Goal: Information Seeking & Learning: Learn about a topic

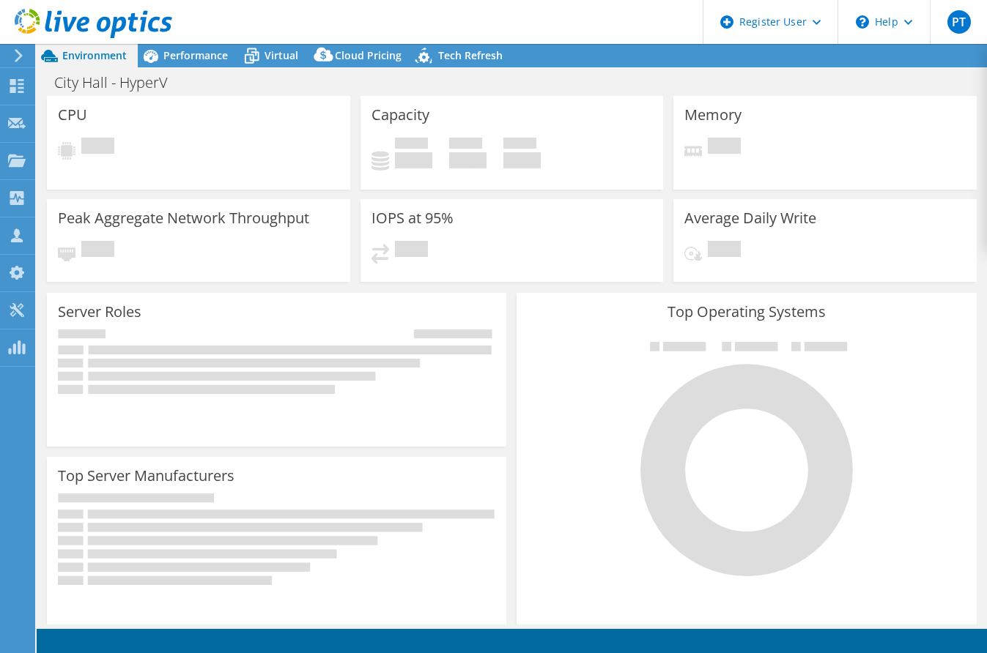
select select "USD"
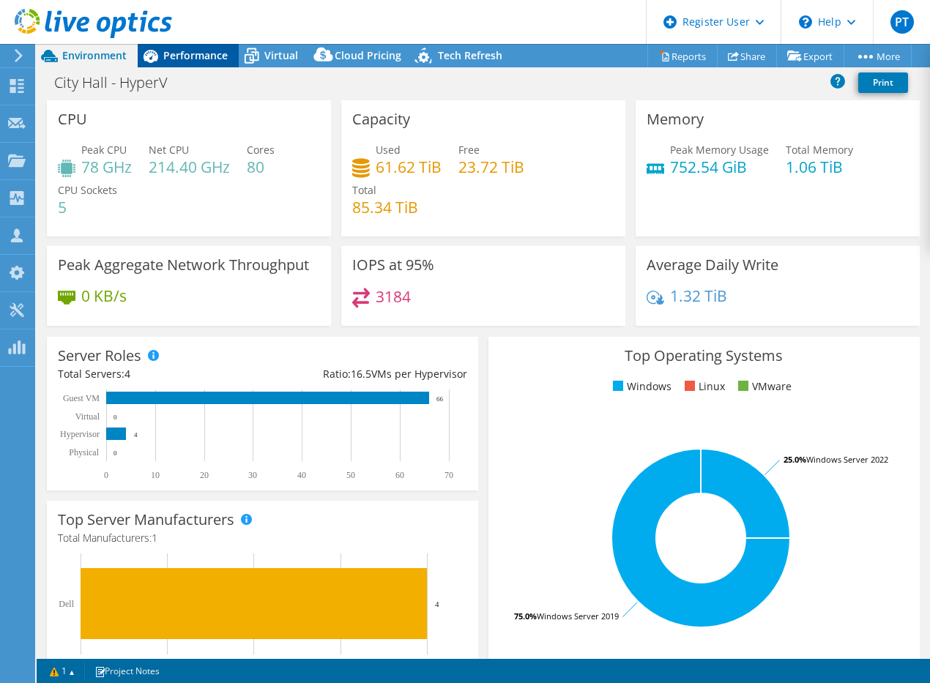
click at [212, 62] on div "Performance" at bounding box center [188, 55] width 101 height 23
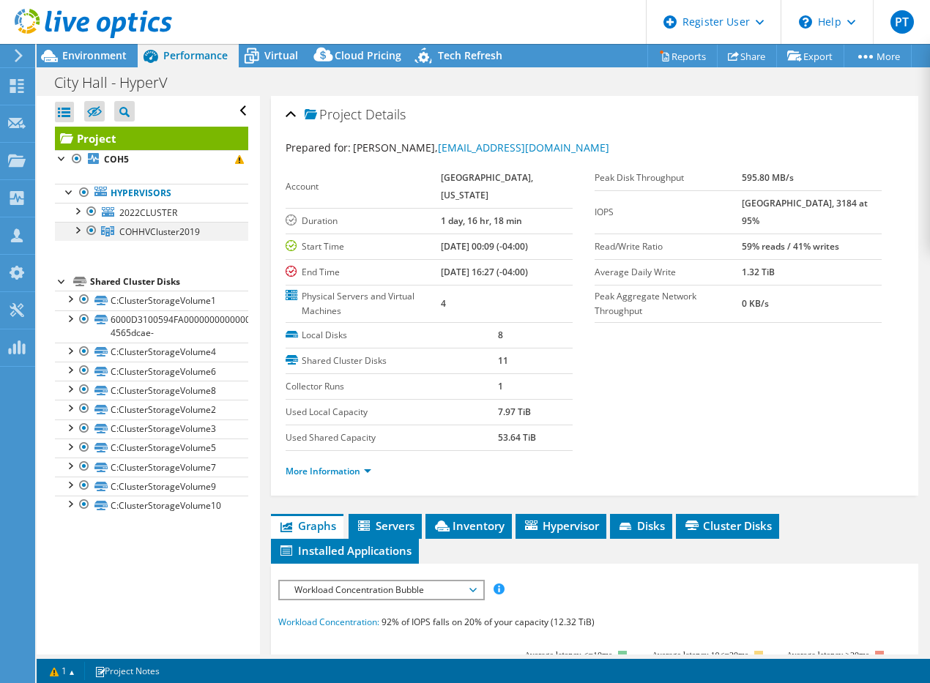
click at [82, 230] on div at bounding box center [77, 229] width 15 height 15
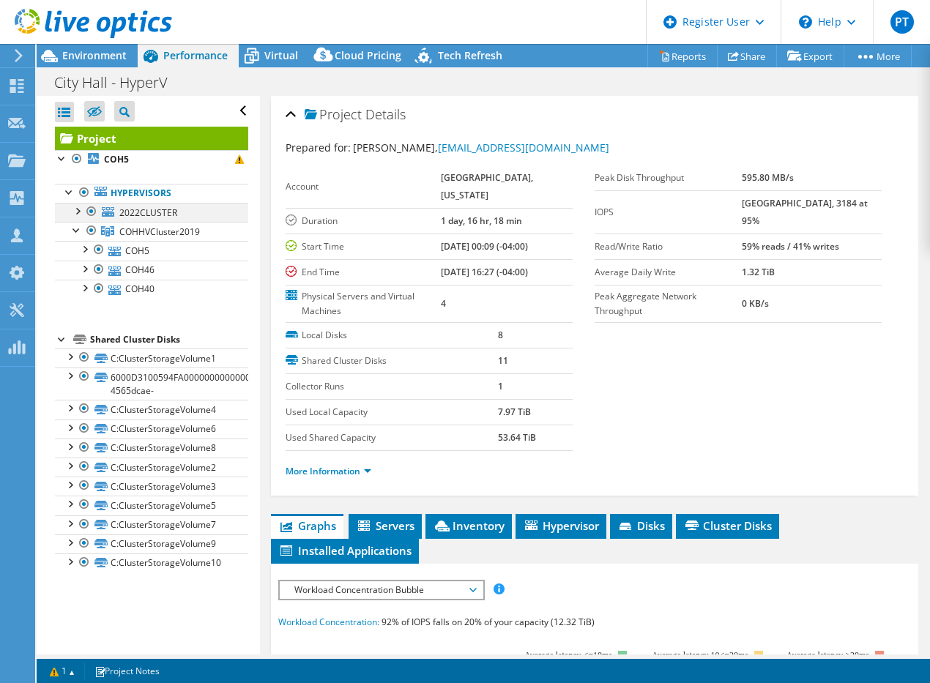
click at [78, 209] on div at bounding box center [77, 210] width 15 height 15
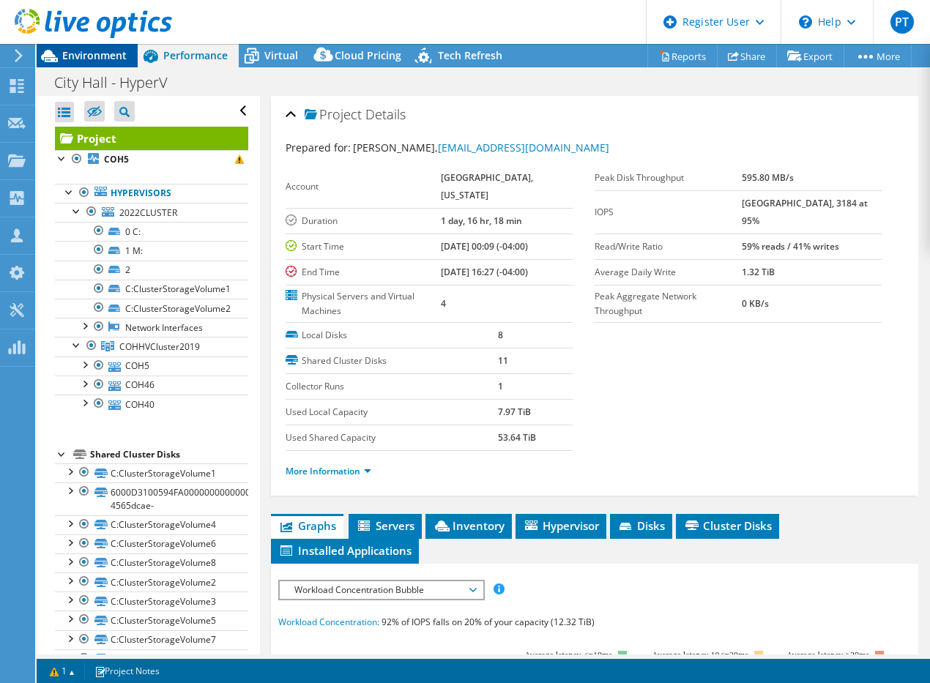
click at [103, 59] on span "Environment" at bounding box center [94, 55] width 64 height 14
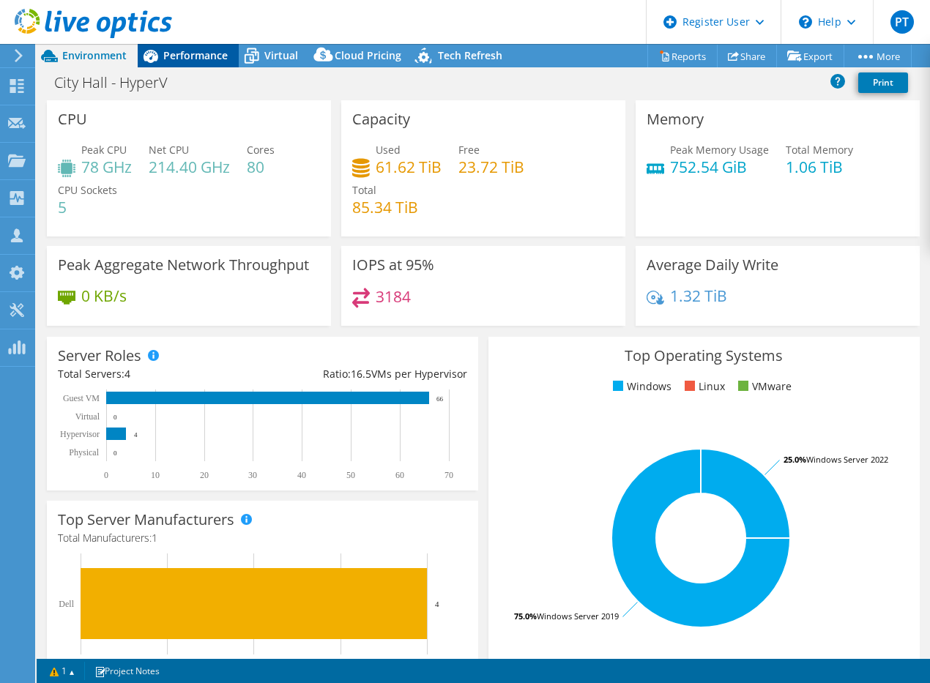
click at [204, 54] on span "Performance" at bounding box center [195, 55] width 64 height 14
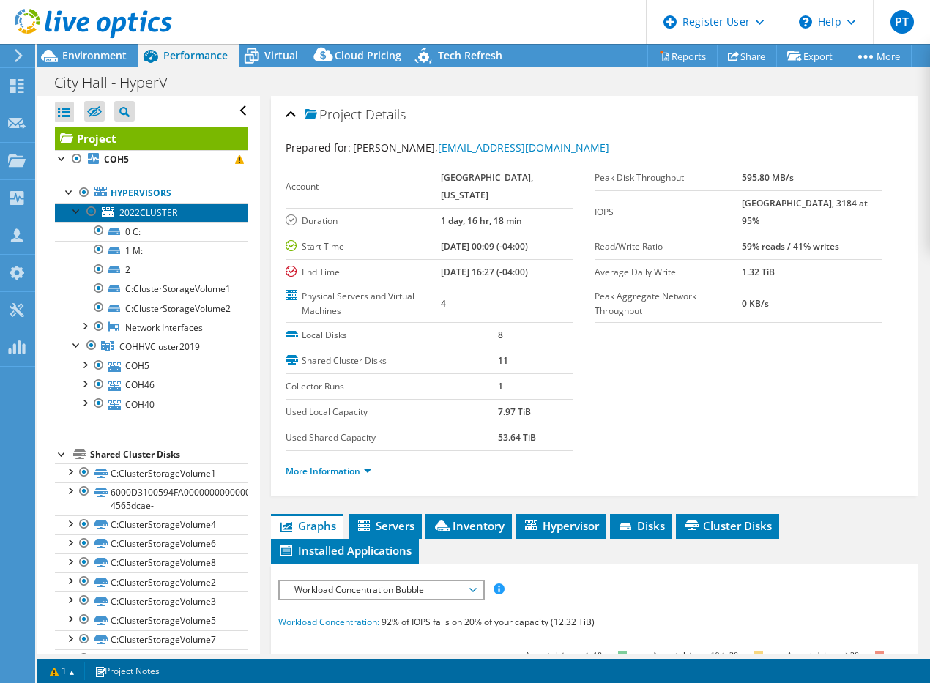
click at [152, 218] on link "2022CLUSTER" at bounding box center [151, 212] width 193 height 19
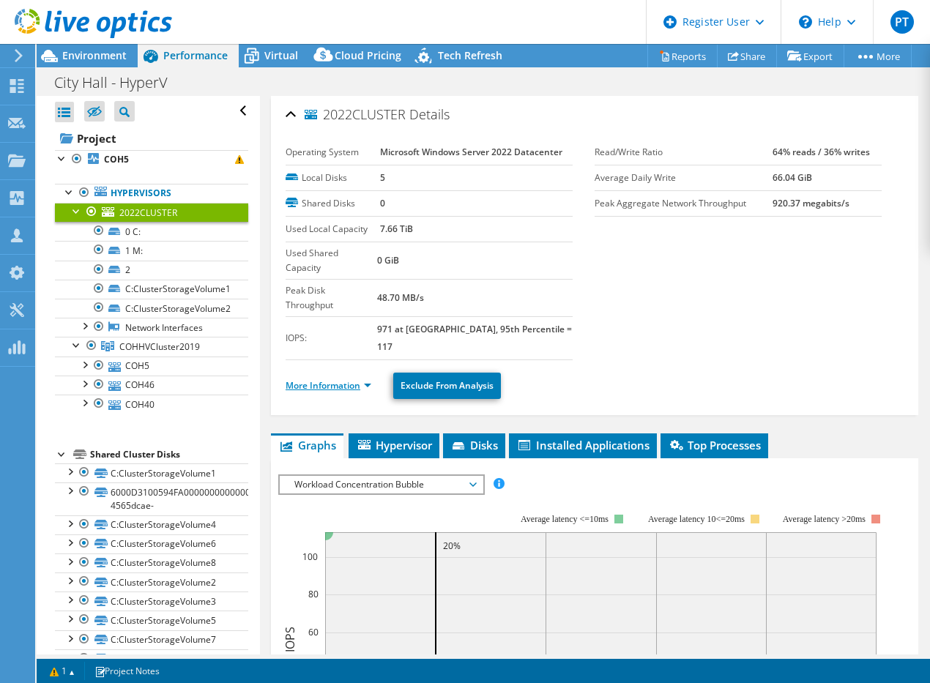
click at [325, 379] on link "More Information" at bounding box center [329, 385] width 86 height 12
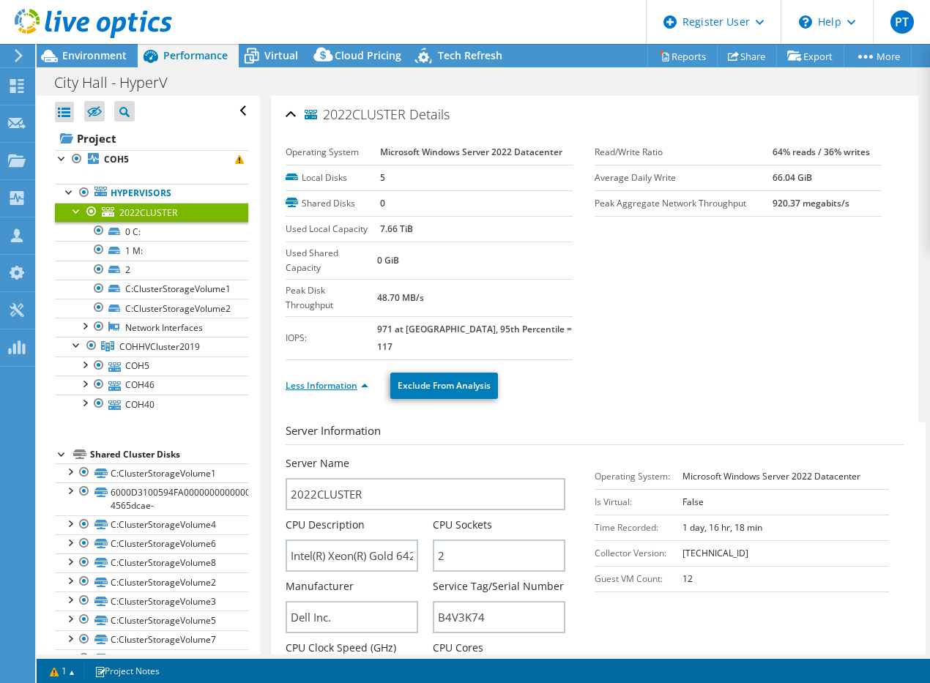
click at [357, 379] on link "Less Information" at bounding box center [327, 385] width 83 height 12
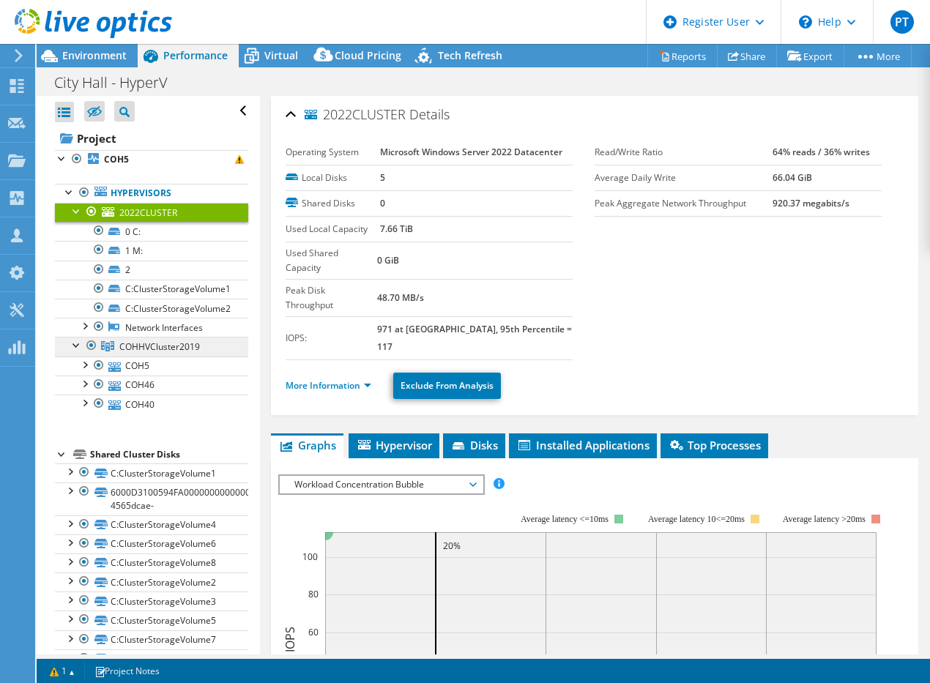
click at [177, 341] on span "COHHVCluster2019" at bounding box center [159, 347] width 81 height 12
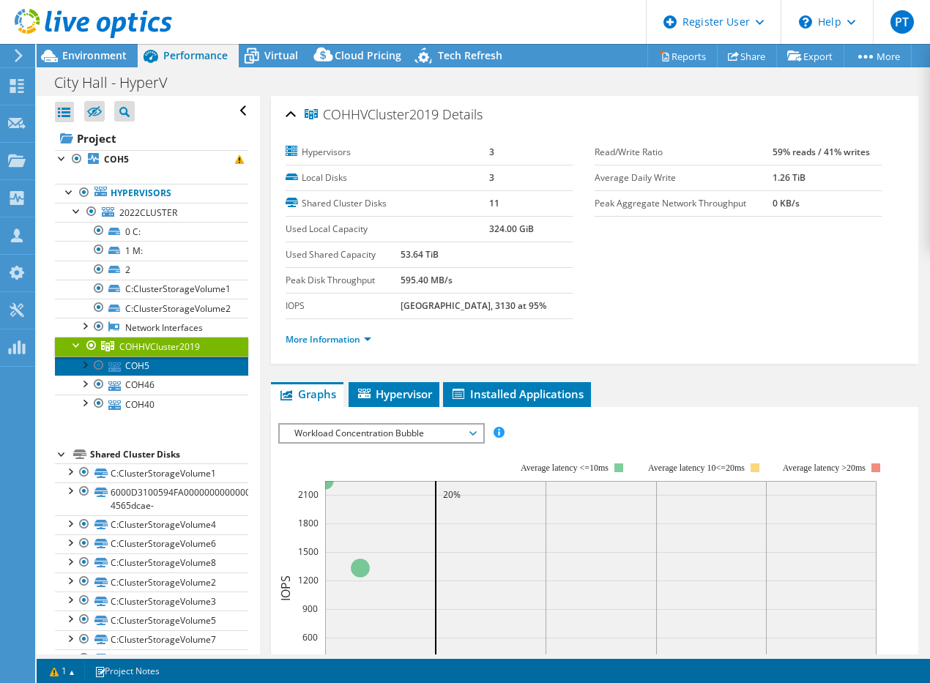
click at [143, 358] on link "COH5" at bounding box center [151, 366] width 193 height 19
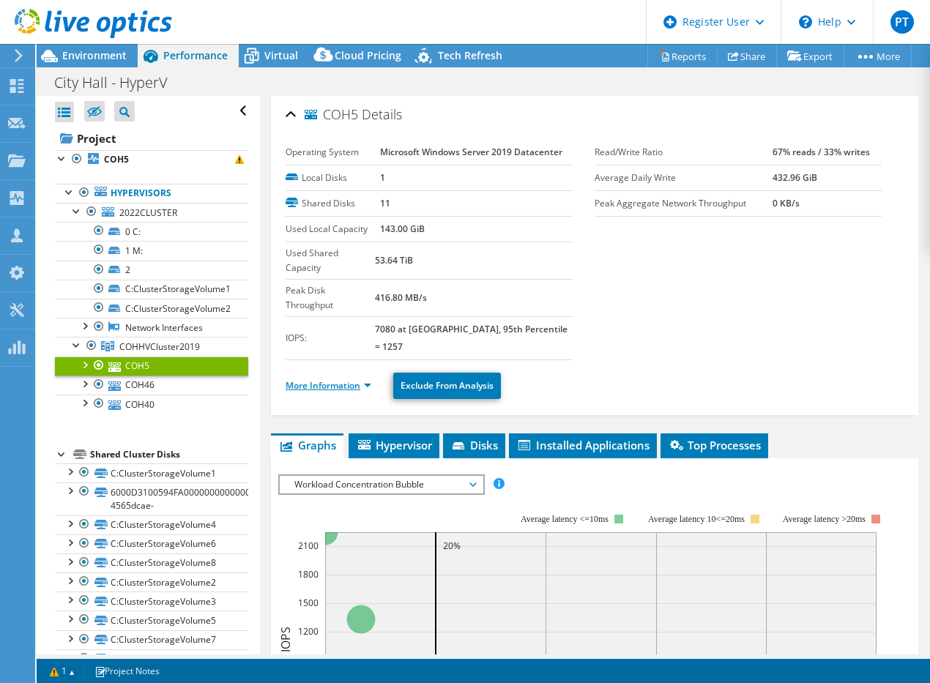
click at [315, 379] on link "More Information" at bounding box center [329, 385] width 86 height 12
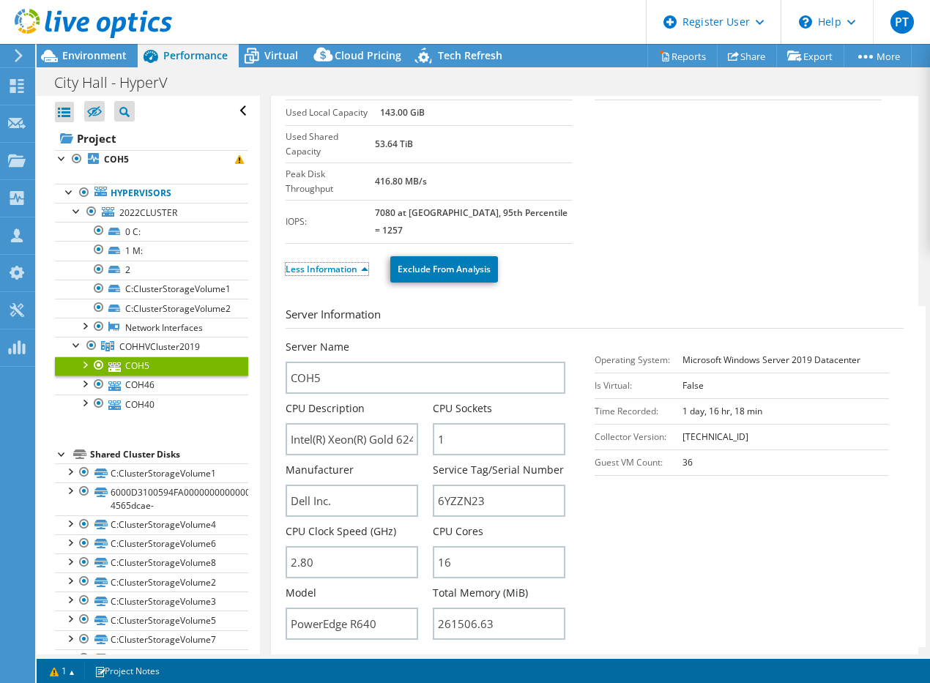
scroll to position [146, 0]
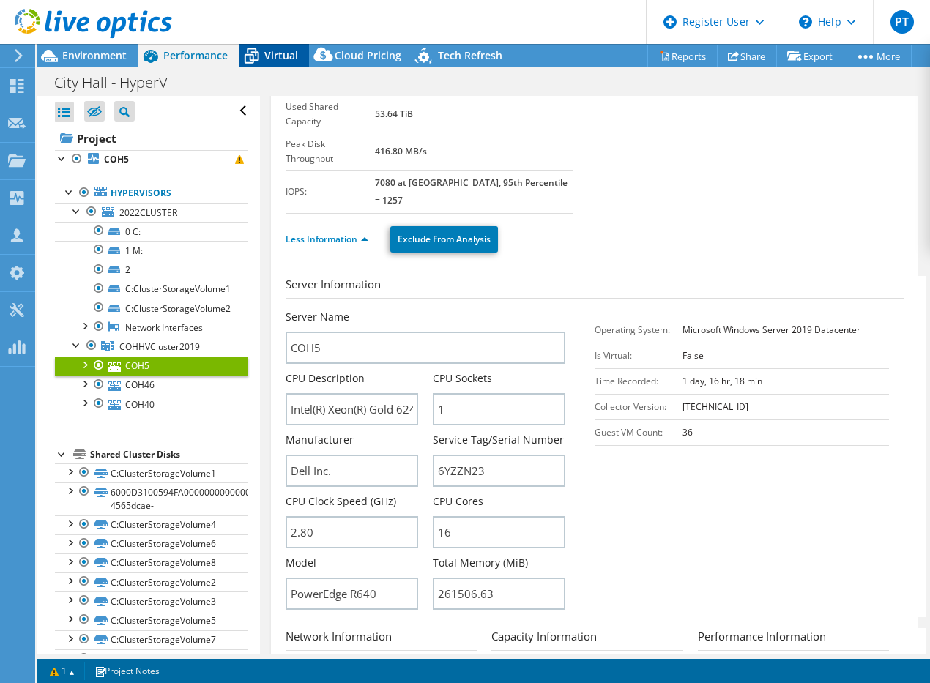
click at [277, 64] on div "Virtual" at bounding box center [274, 55] width 70 height 23
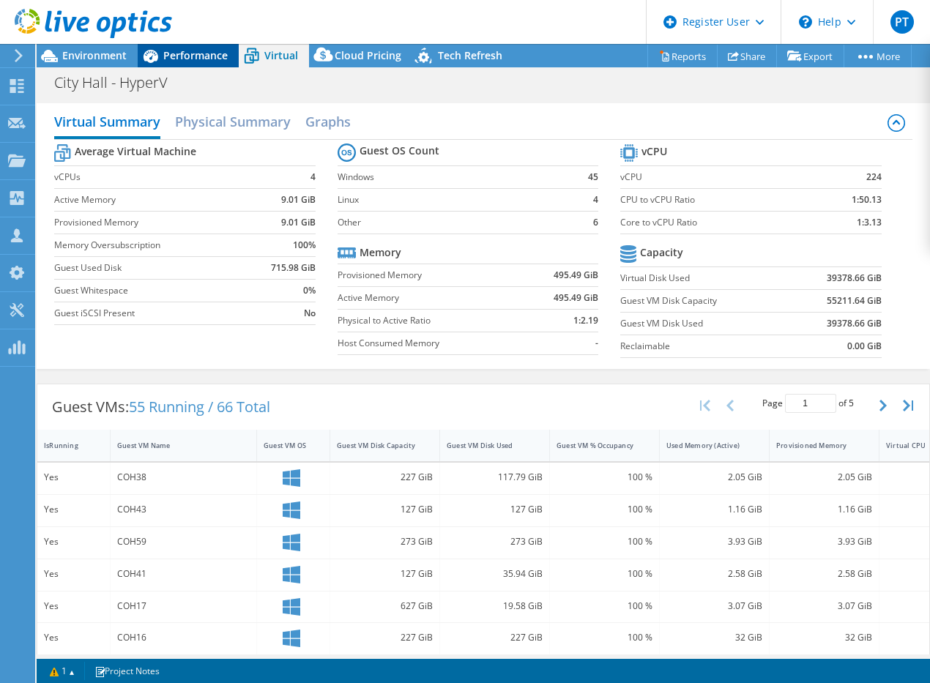
click at [227, 60] on div "Performance" at bounding box center [188, 55] width 101 height 23
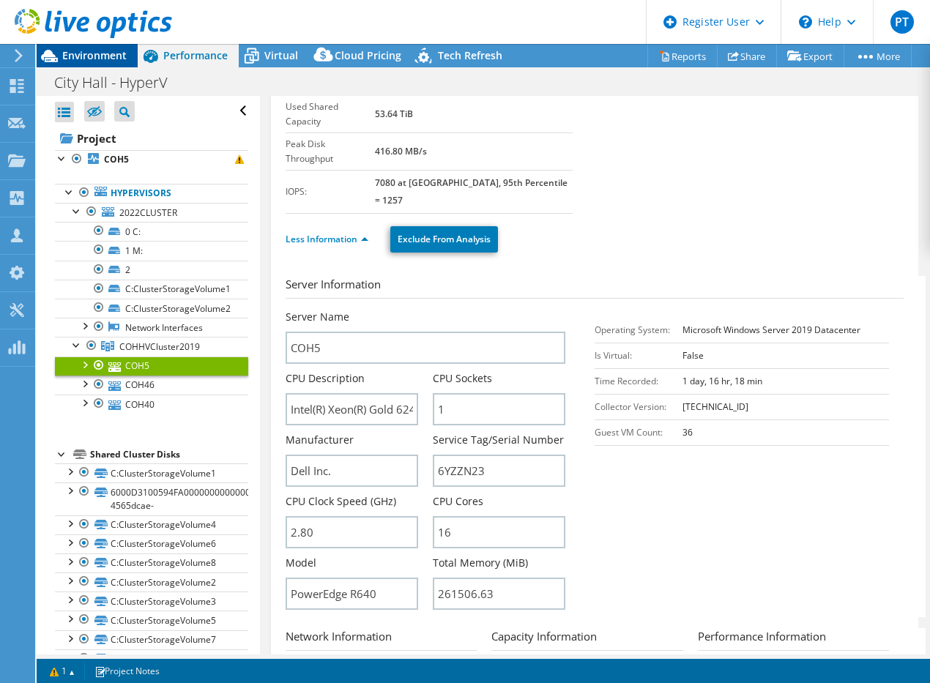
click at [93, 51] on span "Environment" at bounding box center [94, 55] width 64 height 14
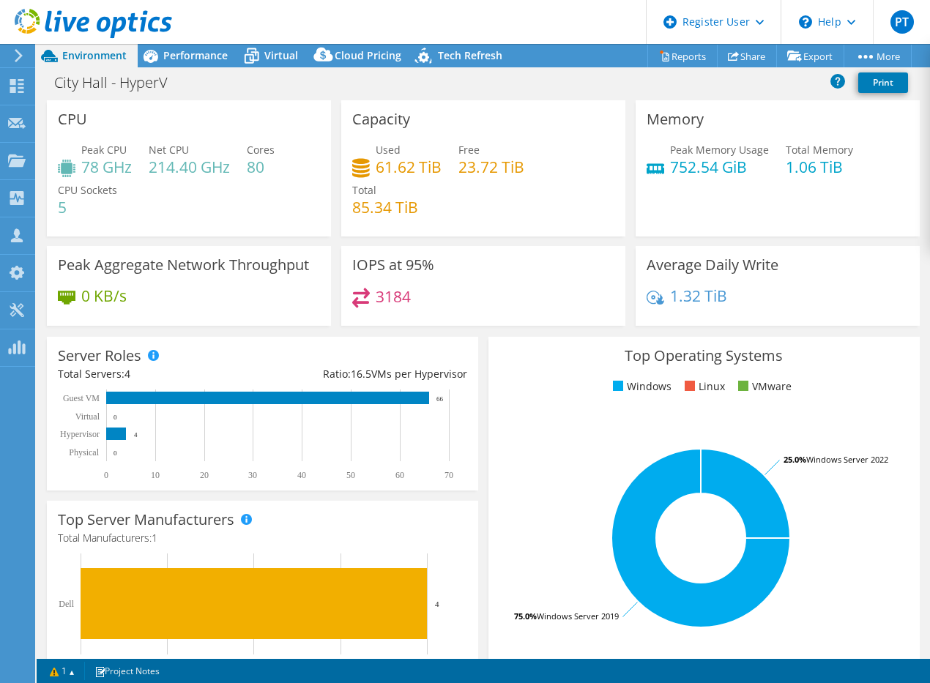
click at [508, 650] on rect at bounding box center [701, 538] width 404 height 256
click at [217, 60] on span "Performance" at bounding box center [195, 55] width 64 height 14
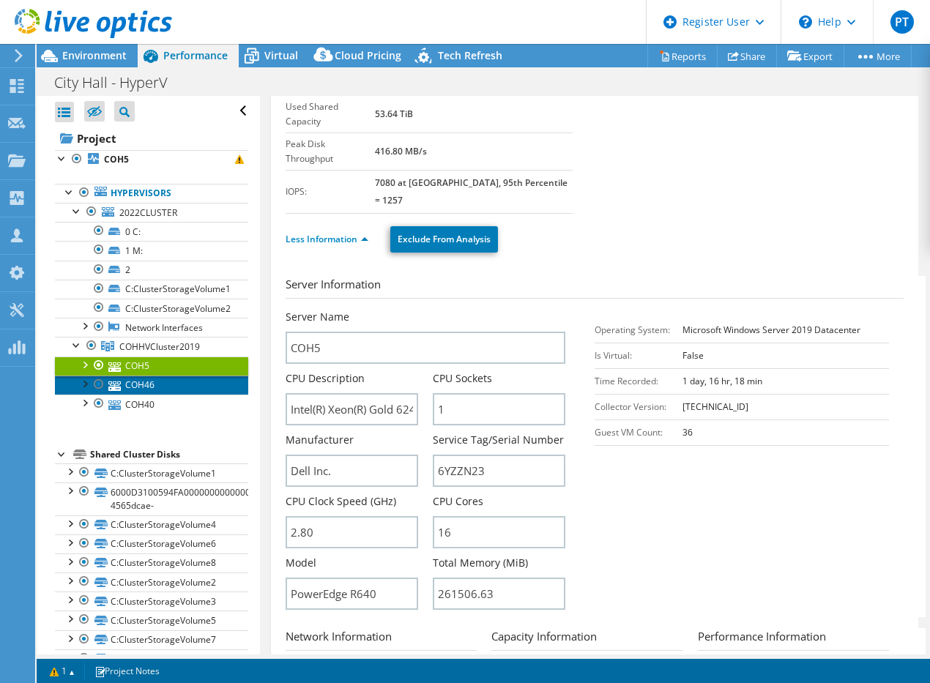
click at [198, 383] on link "COH46" at bounding box center [151, 385] width 193 height 19
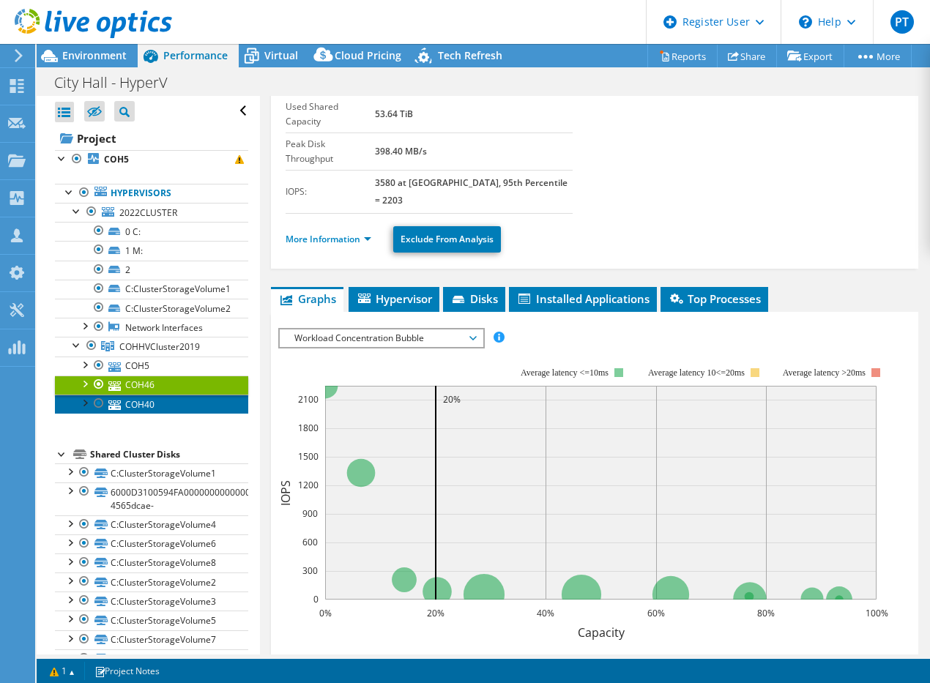
click at [189, 398] on link "COH40" at bounding box center [151, 404] width 193 height 19
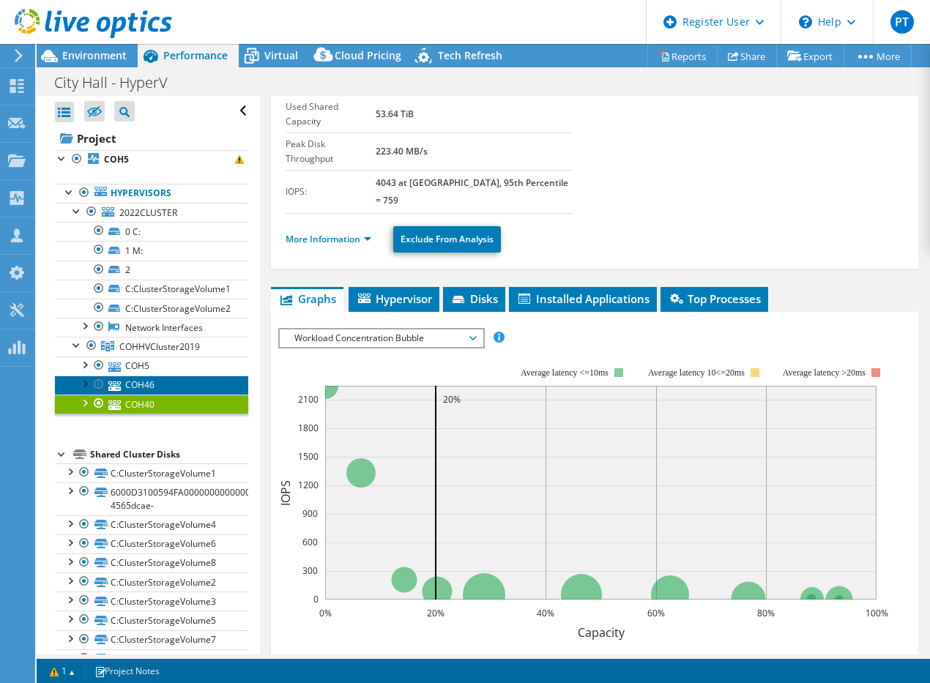
click at [190, 384] on link "COH46" at bounding box center [151, 385] width 193 height 19
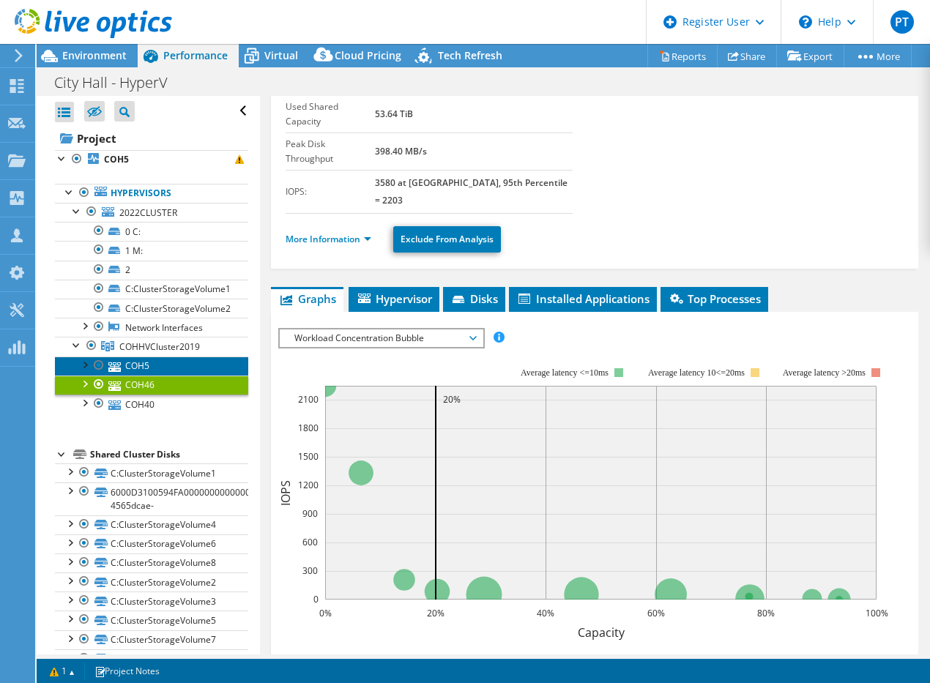
click at [194, 365] on link "COH5" at bounding box center [151, 366] width 193 height 19
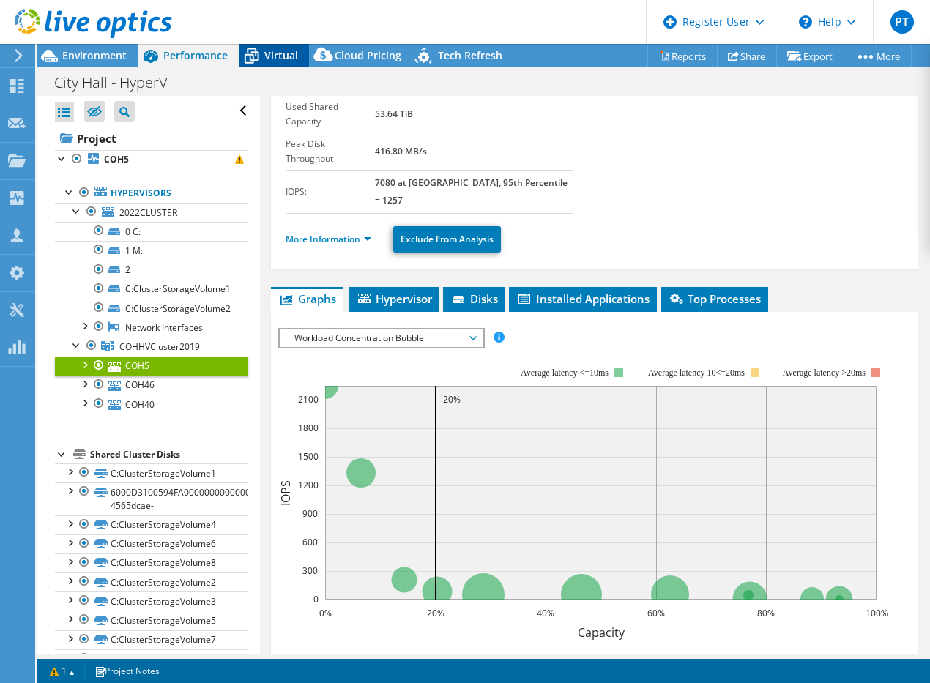
click at [275, 56] on span "Virtual" at bounding box center [281, 55] width 34 height 14
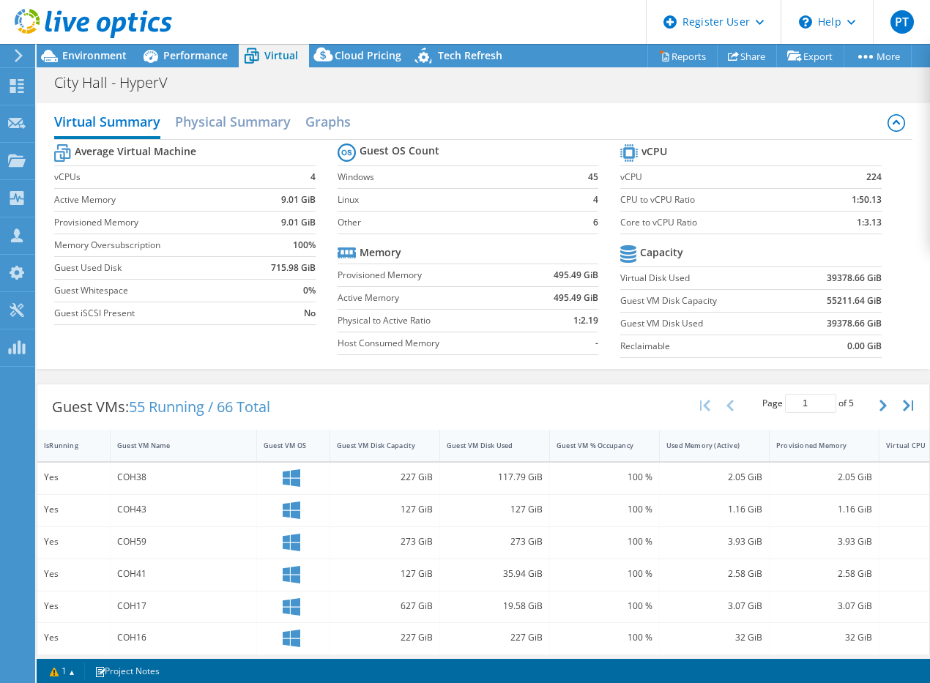
click at [239, 58] on icon at bounding box center [252, 56] width 26 height 26
click at [209, 57] on span "Performance" at bounding box center [195, 55] width 64 height 14
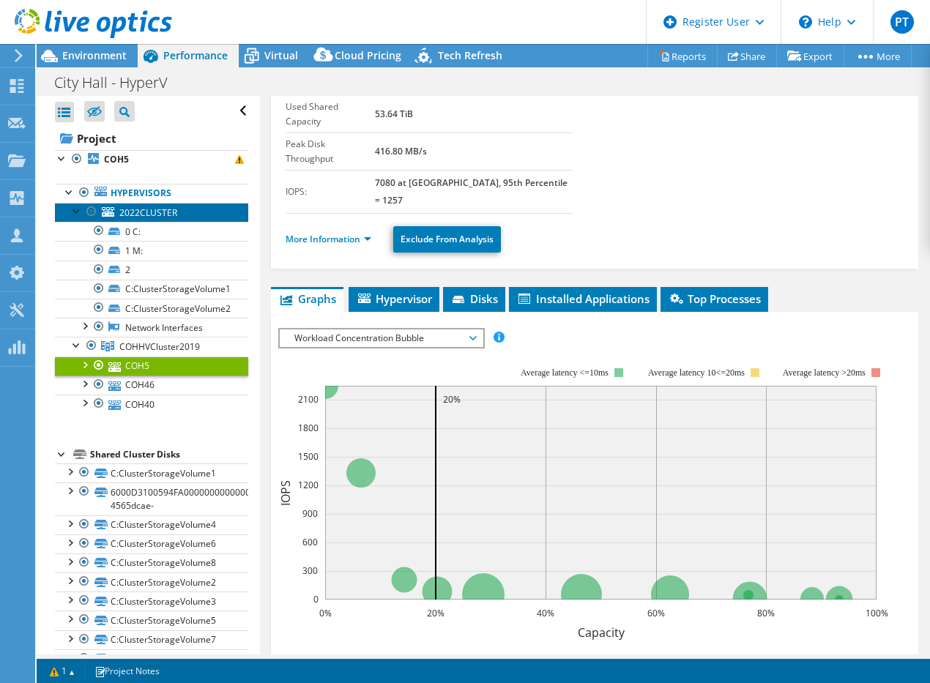
click at [148, 209] on span "2022CLUSTER" at bounding box center [148, 213] width 58 height 12
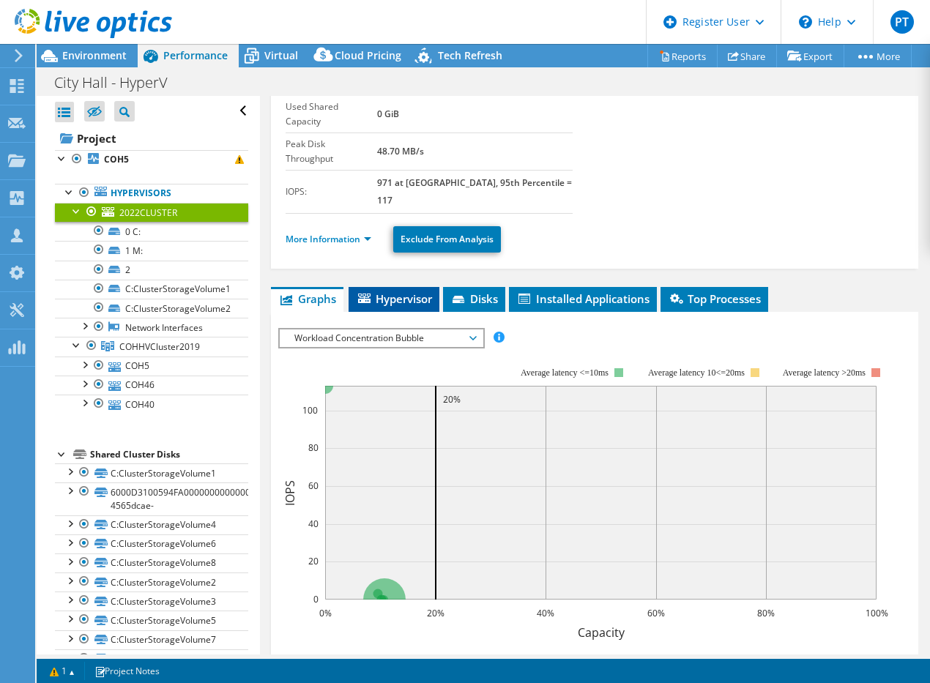
click at [403, 291] on span "Hypervisor" at bounding box center [394, 298] width 76 height 15
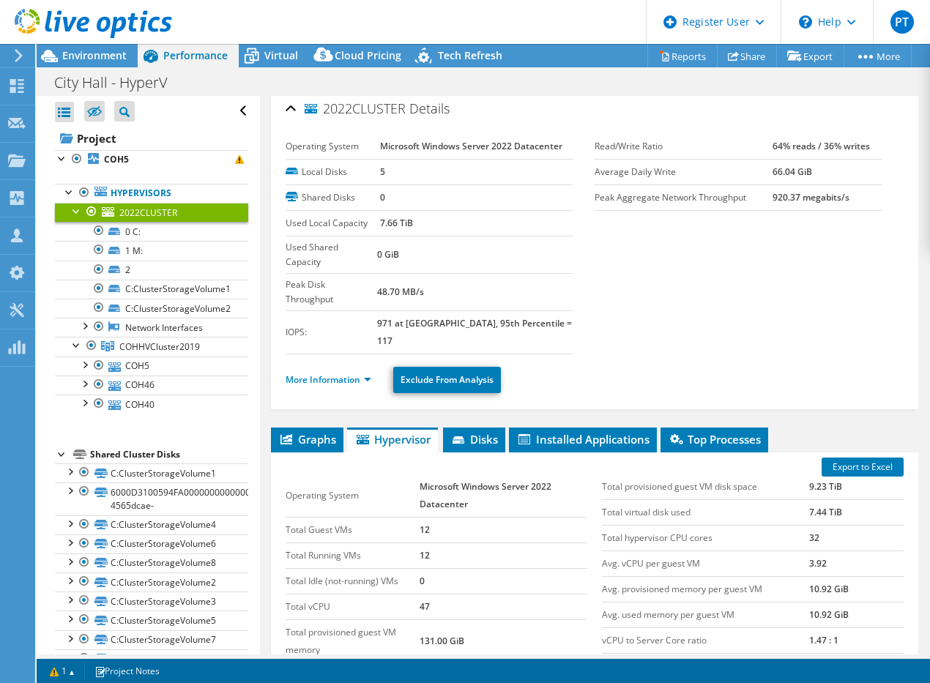
scroll to position [0, 0]
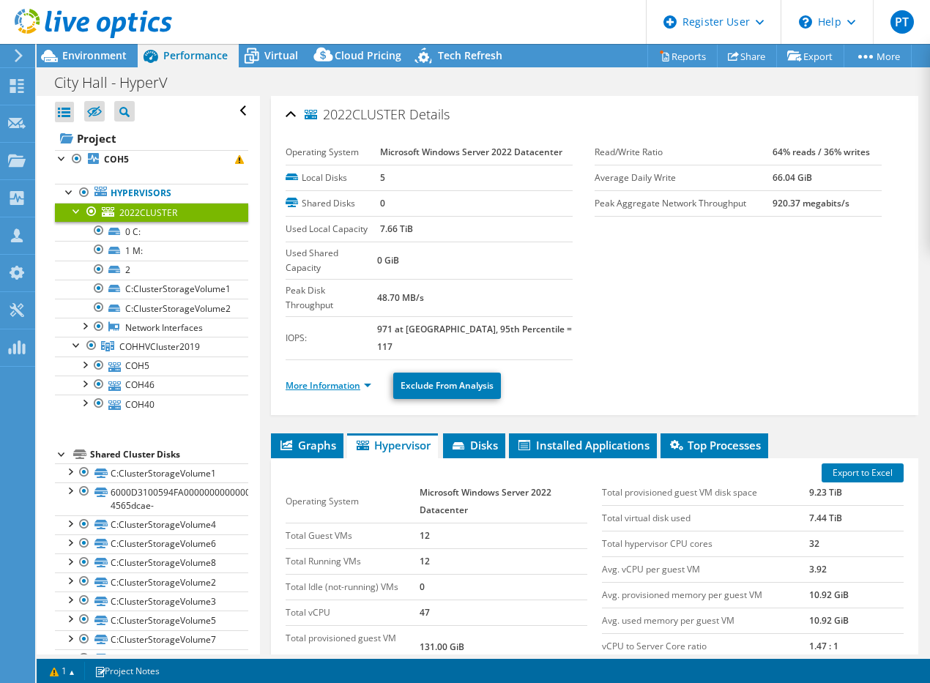
click at [368, 379] on link "More Information" at bounding box center [329, 385] width 86 height 12
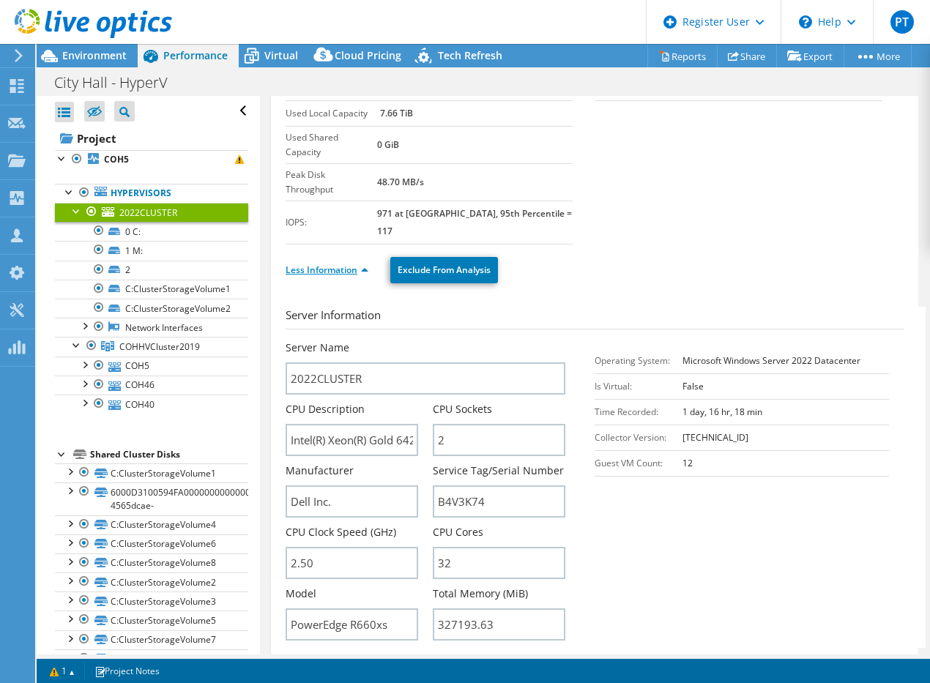
scroll to position [146, 0]
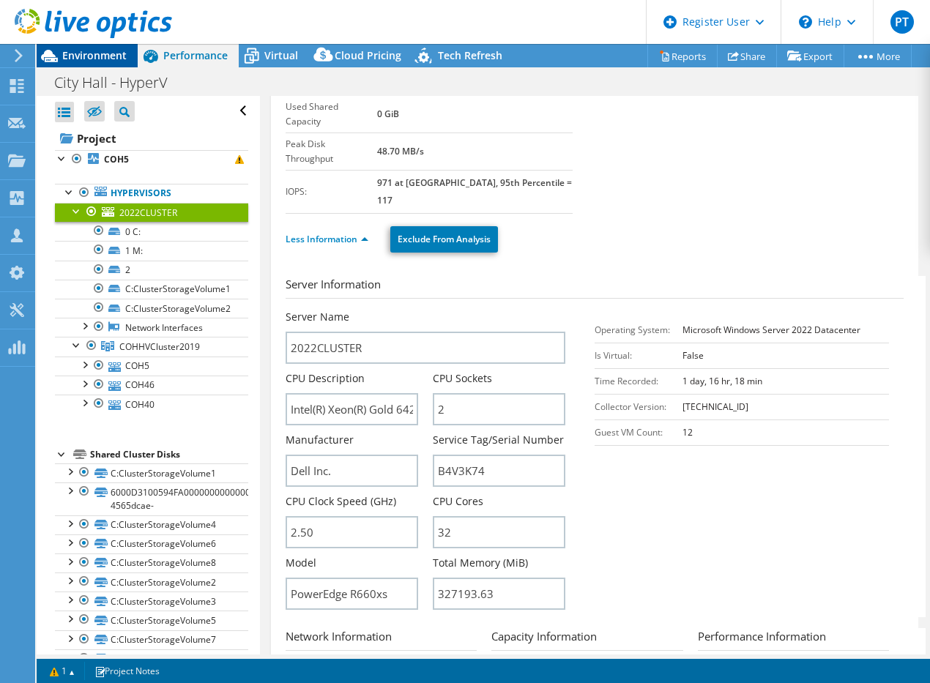
click at [108, 53] on span "Environment" at bounding box center [94, 55] width 64 height 14
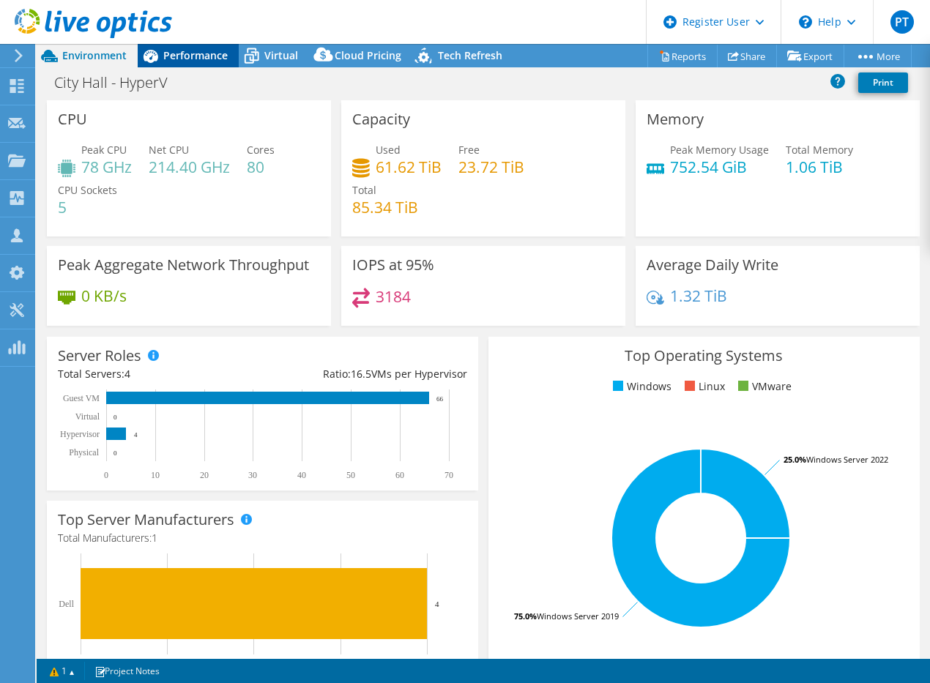
click at [190, 51] on span "Performance" at bounding box center [195, 55] width 64 height 14
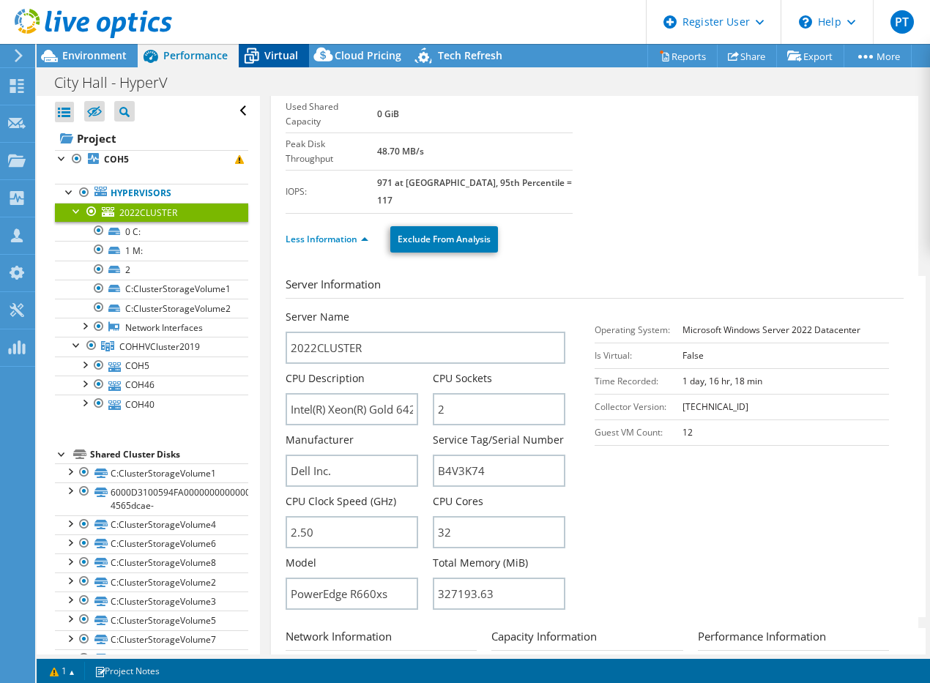
click at [260, 56] on icon at bounding box center [252, 56] width 26 height 26
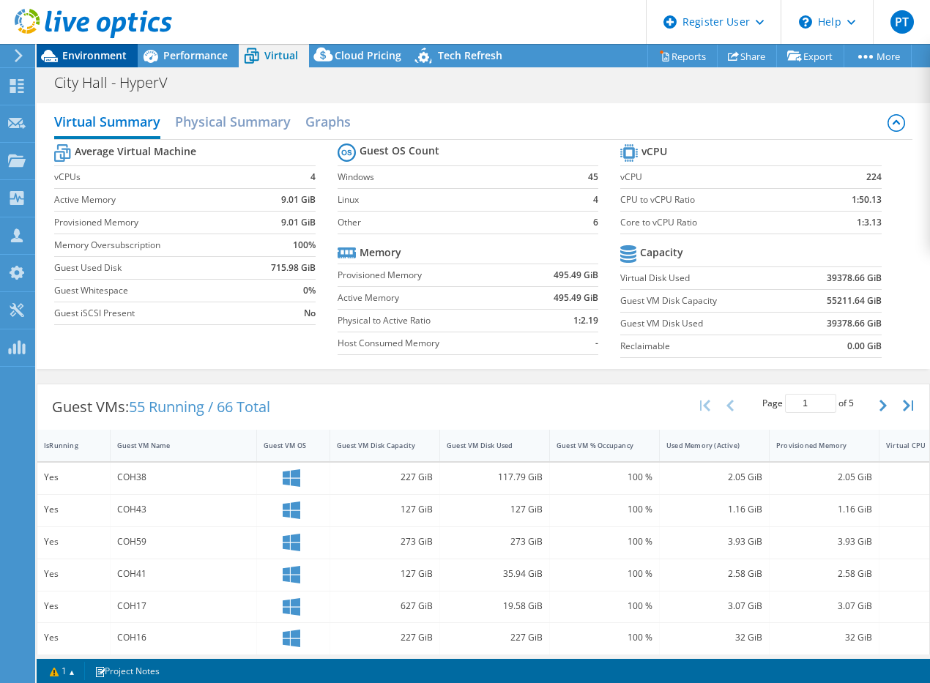
click at [94, 61] on span "Environment" at bounding box center [94, 55] width 64 height 14
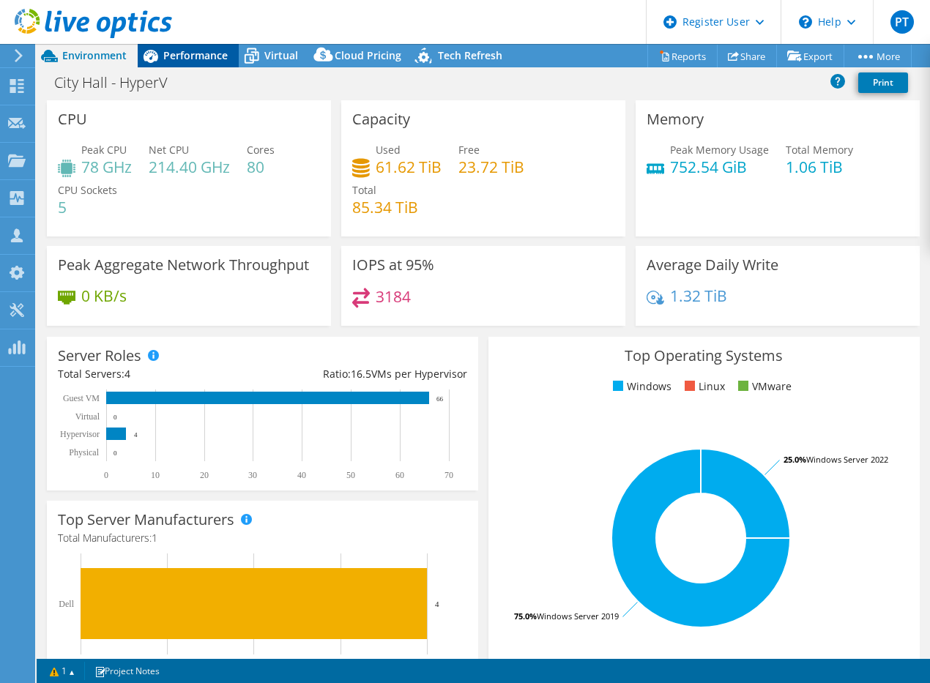
click at [215, 51] on span "Performance" at bounding box center [195, 55] width 64 height 14
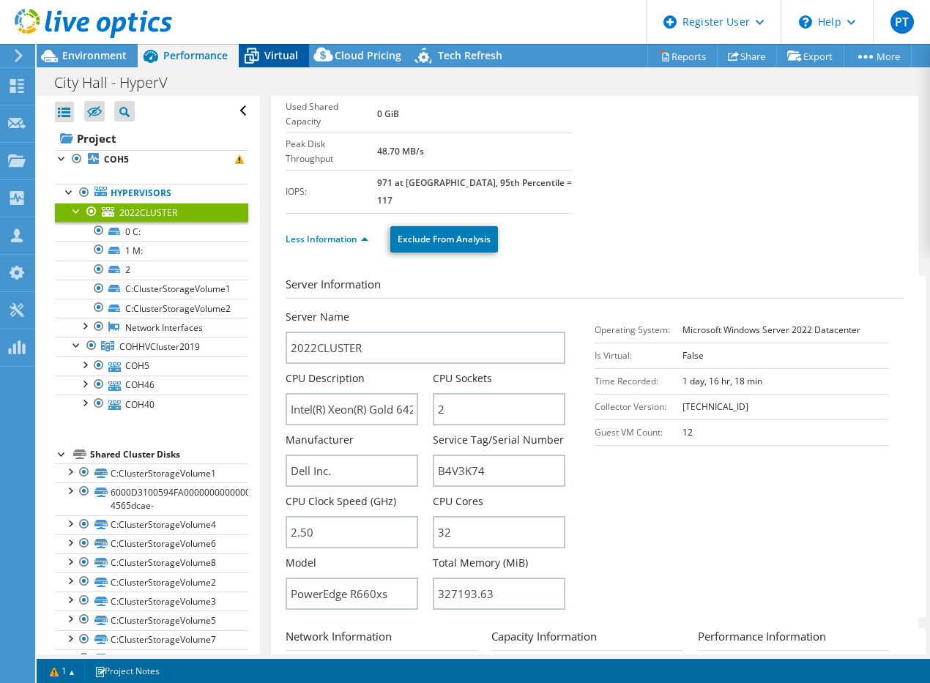
click at [274, 56] on span "Virtual" at bounding box center [281, 55] width 34 height 14
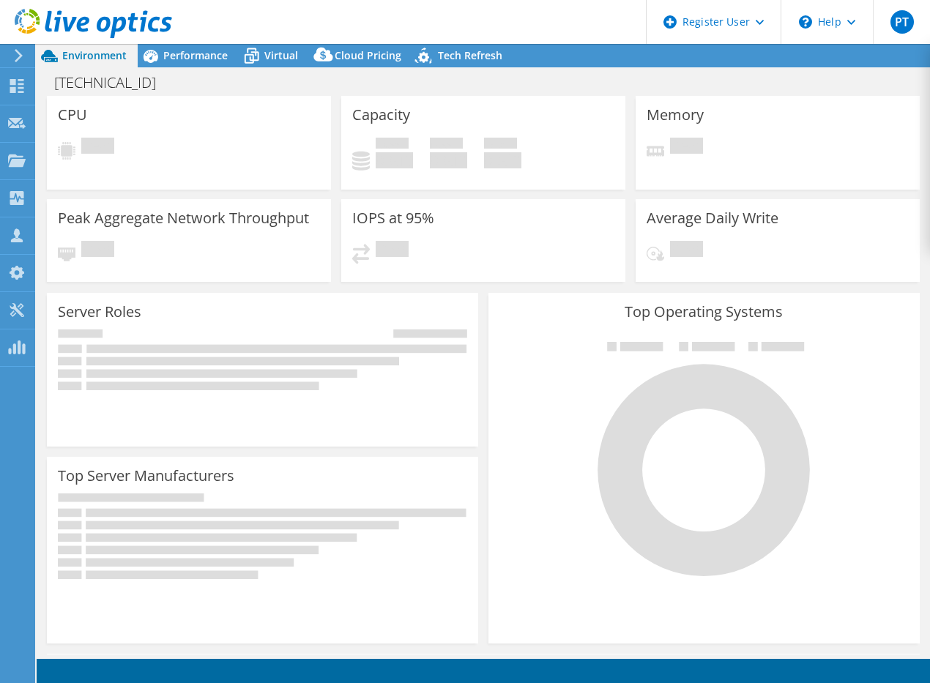
select select "USD"
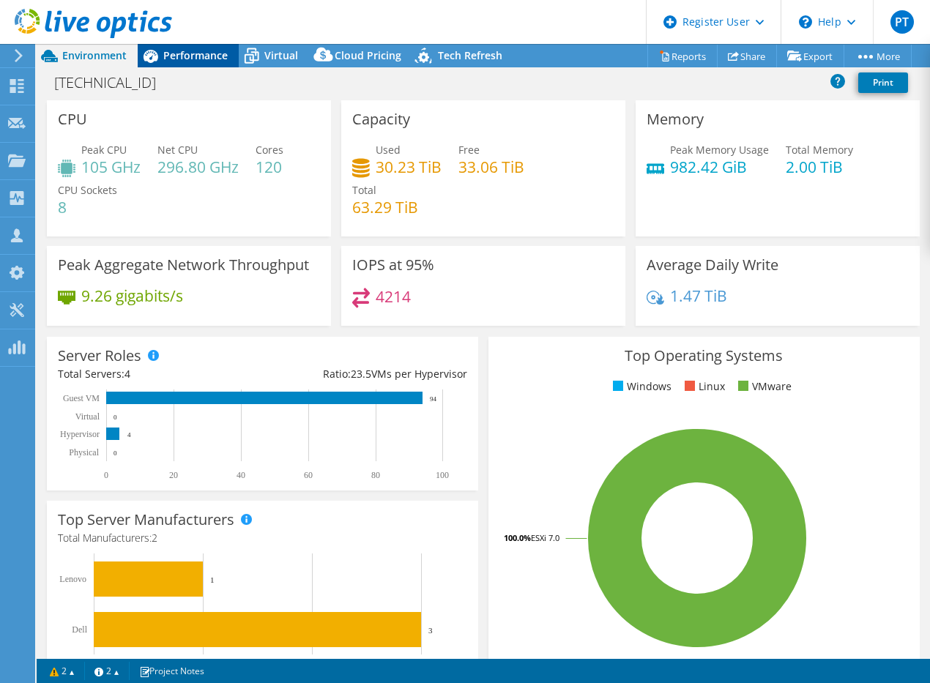
click at [216, 53] on span "Performance" at bounding box center [195, 55] width 64 height 14
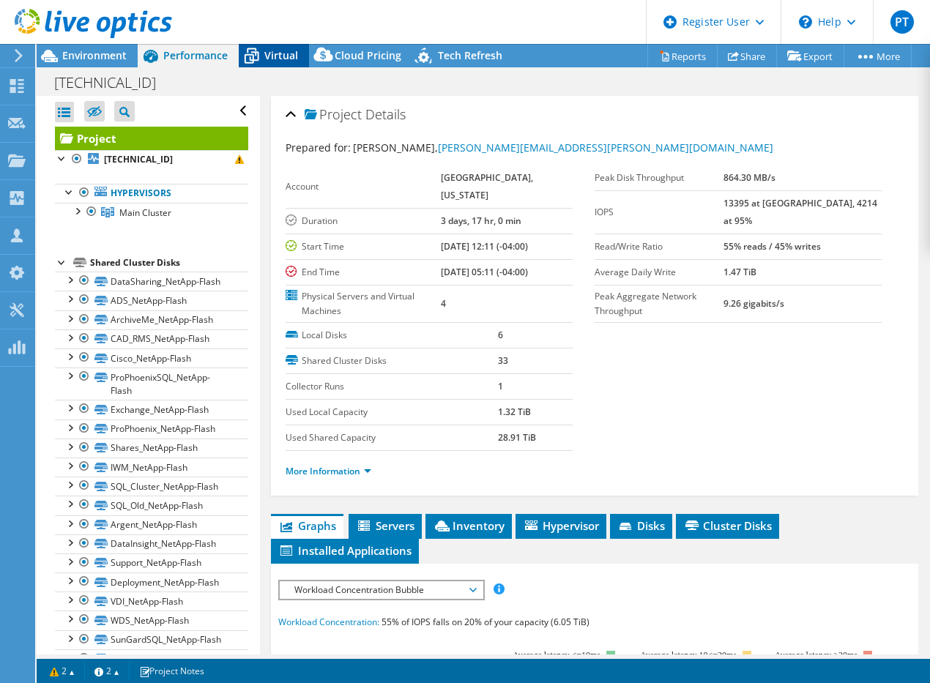
click at [274, 52] on span "Virtual" at bounding box center [281, 55] width 34 height 14
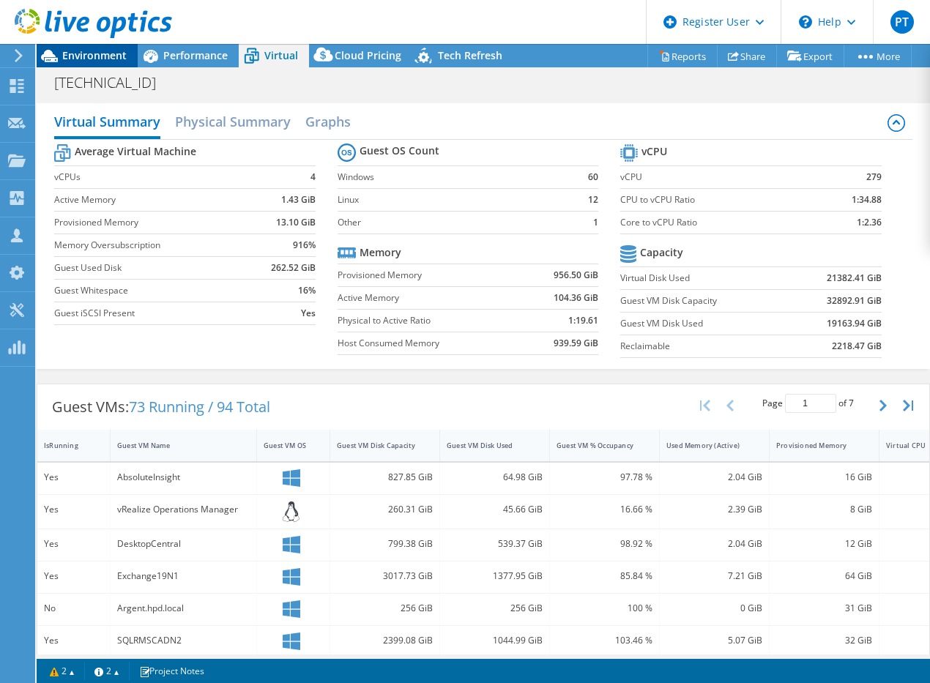
click at [100, 53] on span "Environment" at bounding box center [94, 55] width 64 height 14
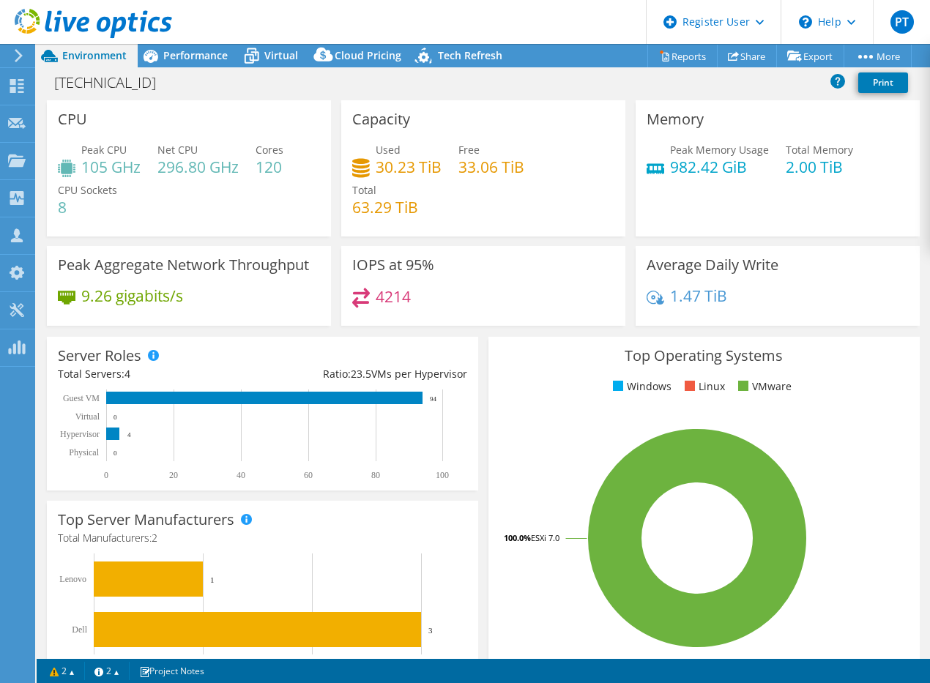
drag, startPoint x: 127, startPoint y: 59, endPoint x: 467, endPoint y: 233, distance: 381.3
click at [467, 233] on div "Capacity Used 30.23 TiB Free 33.06 TiB Total 63.29 TiB" at bounding box center [483, 168] width 284 height 136
click at [535, 627] on rect at bounding box center [697, 538] width 396 height 256
click at [690, 669] on section "Warnings The project contains one or more CRs that did not complete as schedule…" at bounding box center [483, 671] width 893 height 24
click at [229, 59] on div "Performance" at bounding box center [188, 55] width 101 height 23
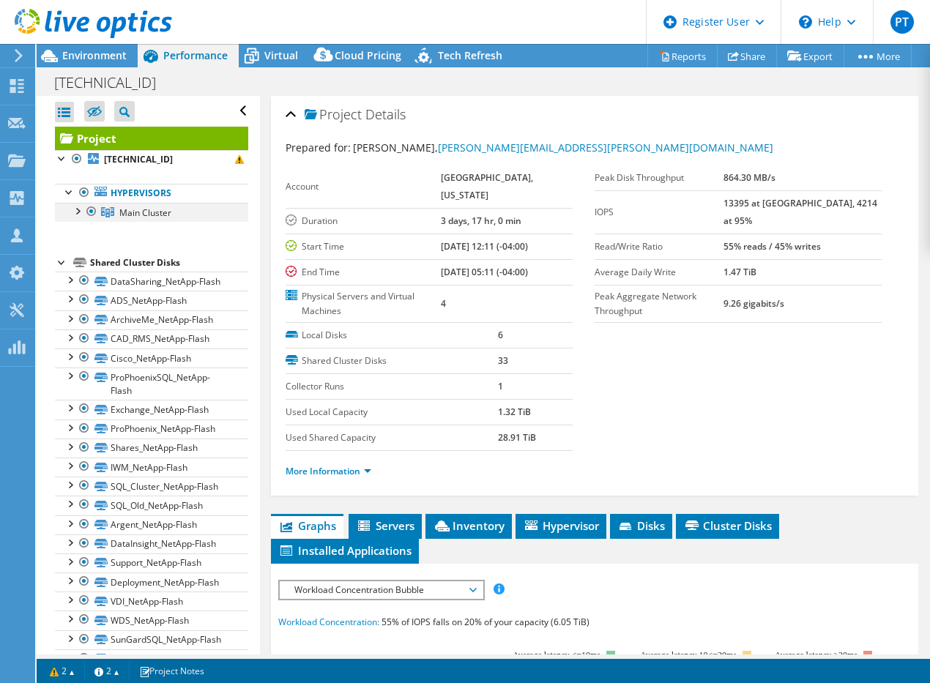
click at [76, 208] on div at bounding box center [77, 210] width 15 height 15
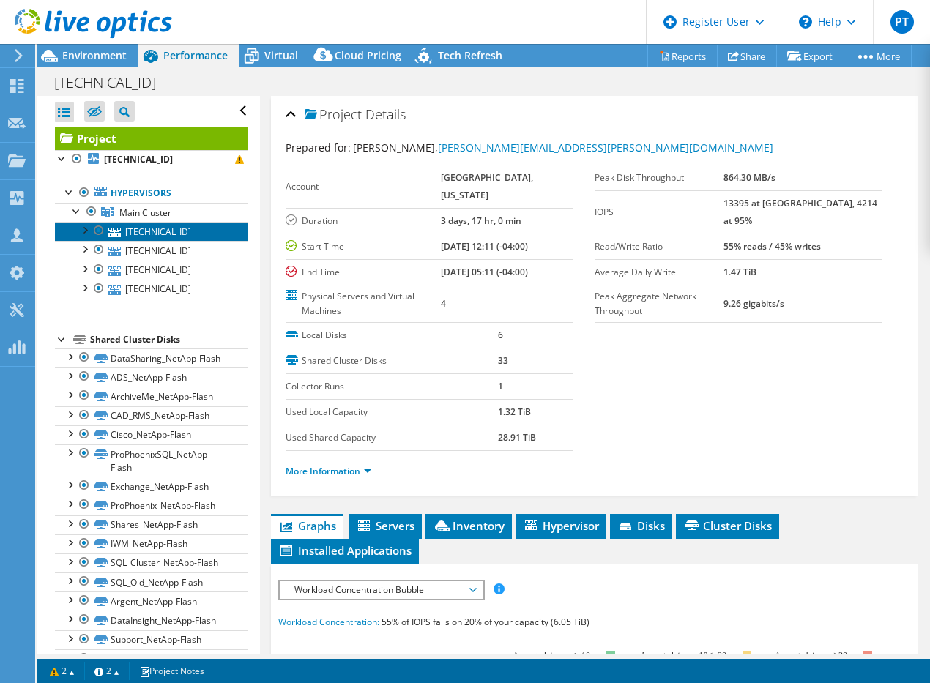
click at [131, 234] on link "172.20.100.4" at bounding box center [151, 231] width 193 height 19
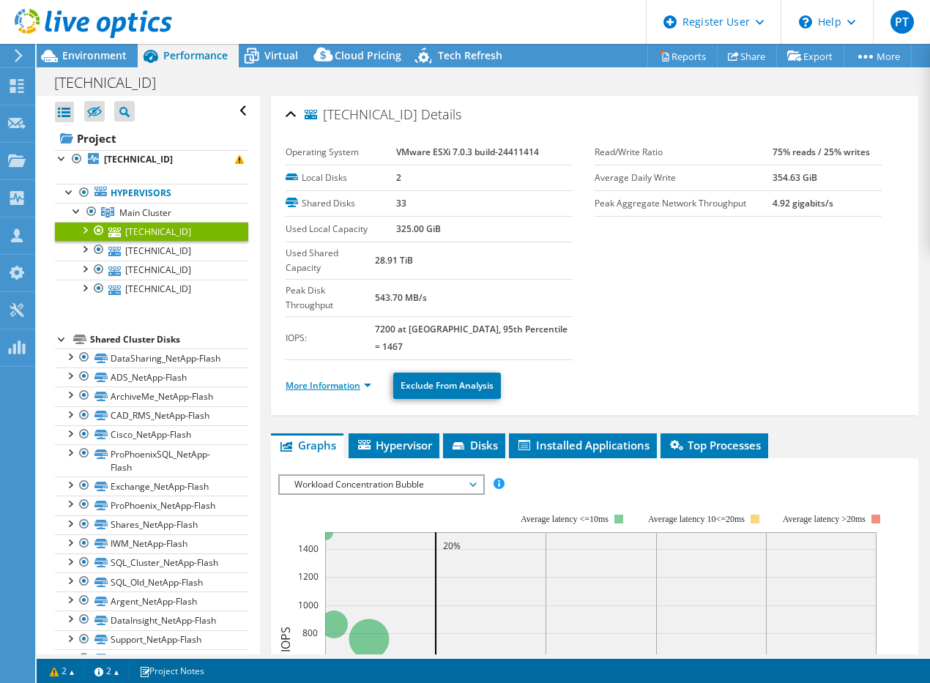
click at [332, 379] on link "More Information" at bounding box center [329, 385] width 86 height 12
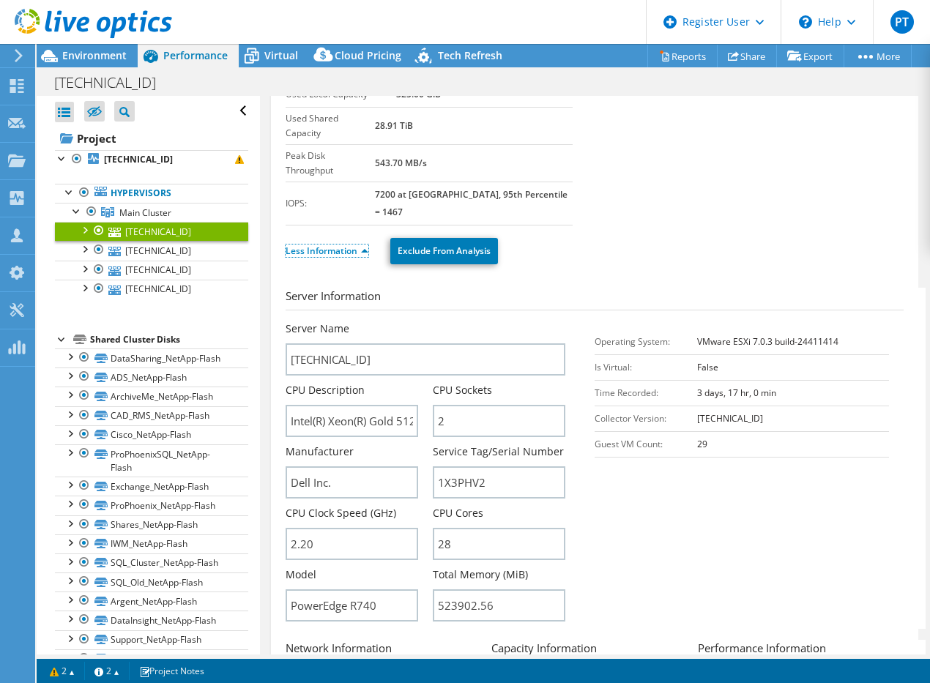
scroll to position [146, 0]
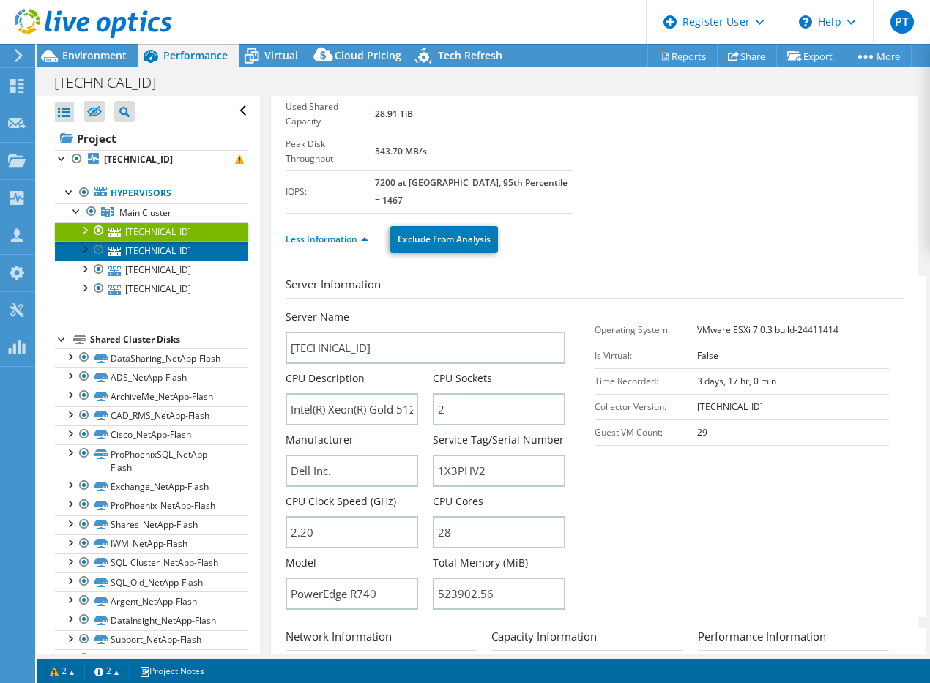
click at [167, 251] on link "172.20.100.8" at bounding box center [151, 250] width 193 height 19
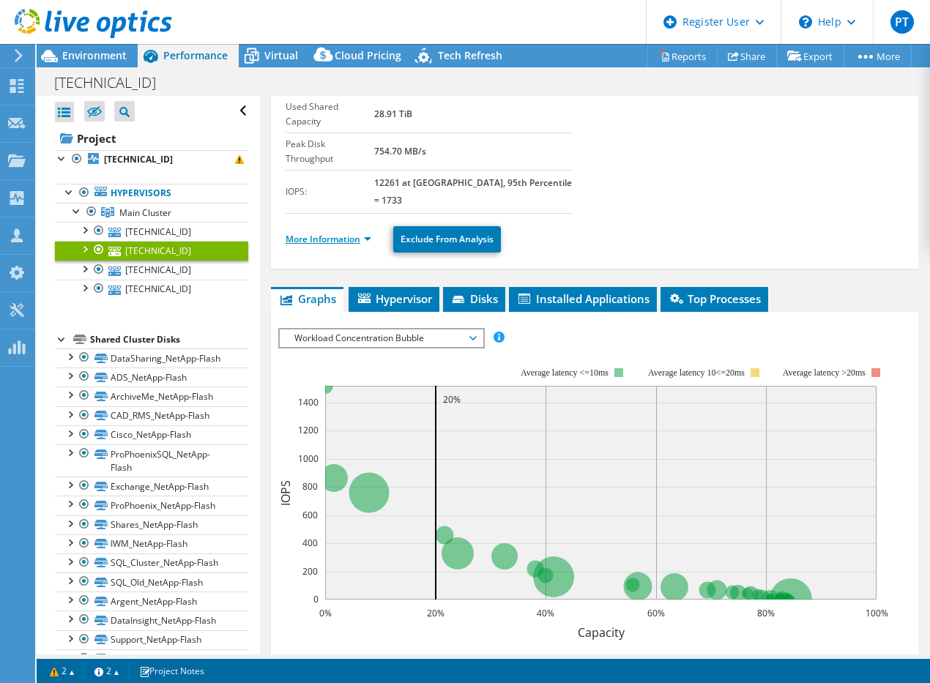
click at [352, 233] on link "More Information" at bounding box center [329, 239] width 86 height 12
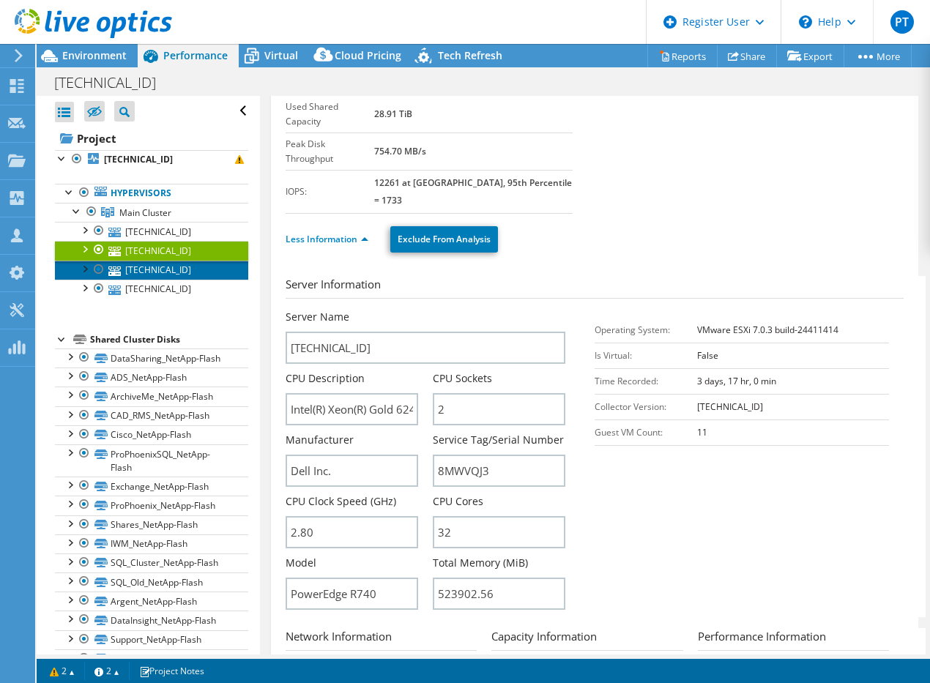
click at [163, 267] on link "172.20.100.6" at bounding box center [151, 270] width 193 height 19
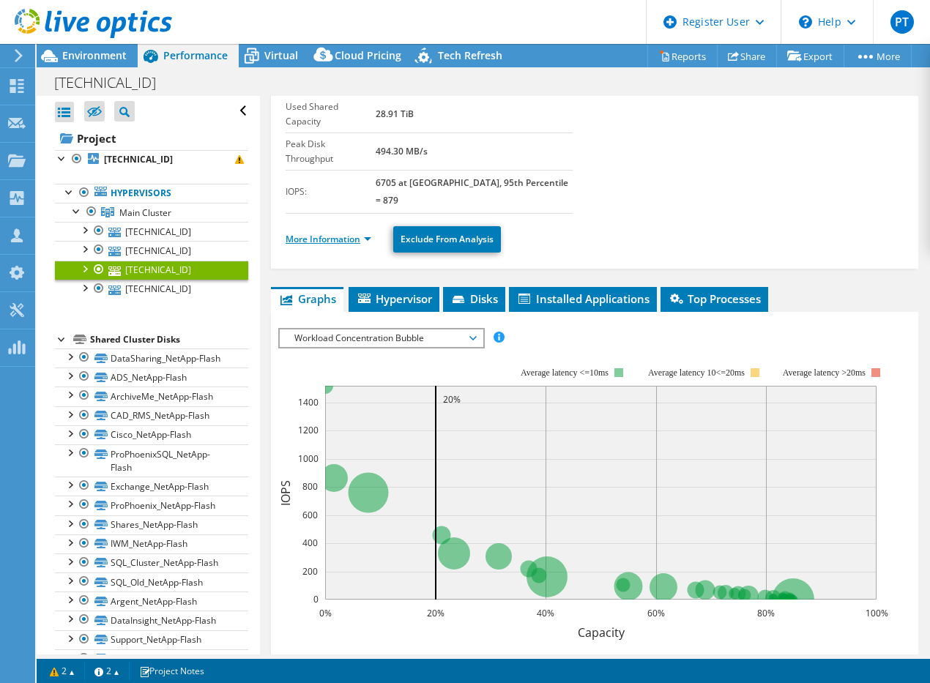
click at [334, 233] on link "More Information" at bounding box center [329, 239] width 86 height 12
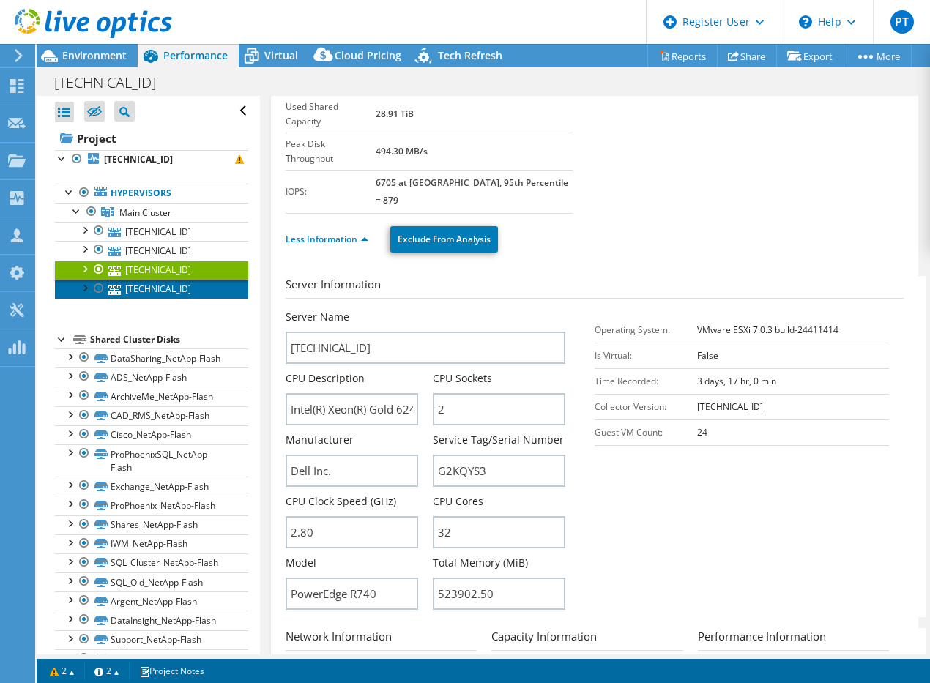
click at [170, 289] on link "172.20.100.3" at bounding box center [151, 289] width 193 height 19
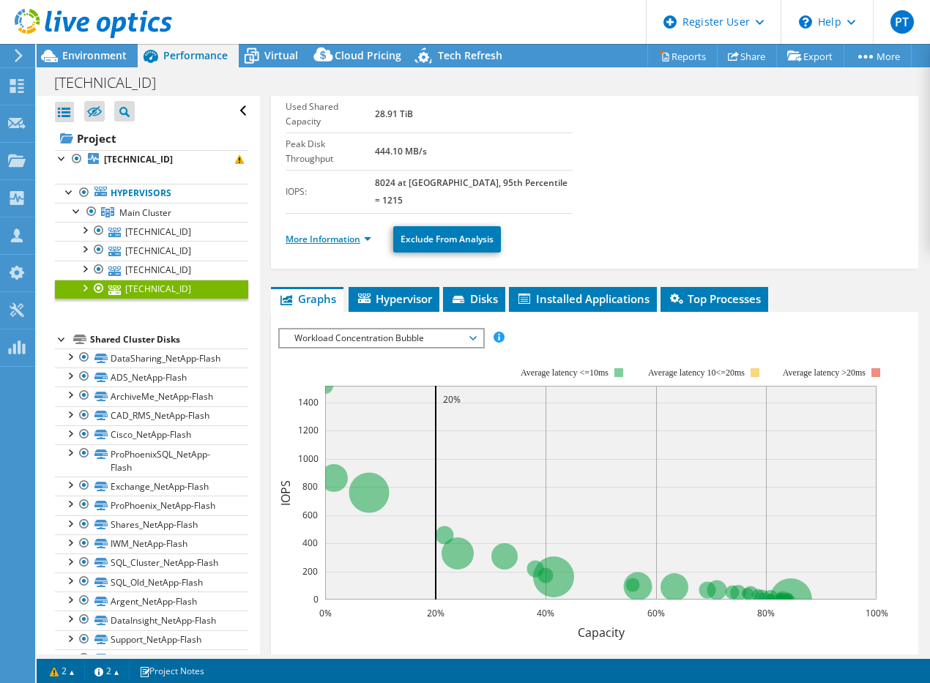
click at [332, 233] on link "More Information" at bounding box center [329, 239] width 86 height 12
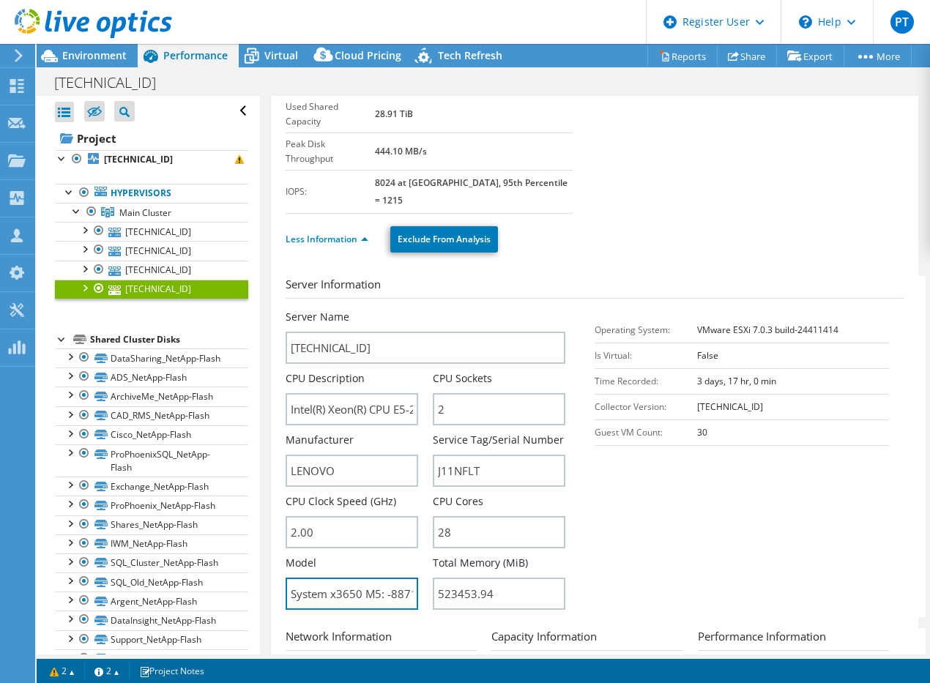
drag, startPoint x: 337, startPoint y: 559, endPoint x: 253, endPoint y: 553, distance: 84.4
click at [253, 553] on div "Open All Close All Hide Excluded Nodes Project Tree Filter" at bounding box center [483, 375] width 893 height 559
